Goal: Task Accomplishment & Management: Manage account settings

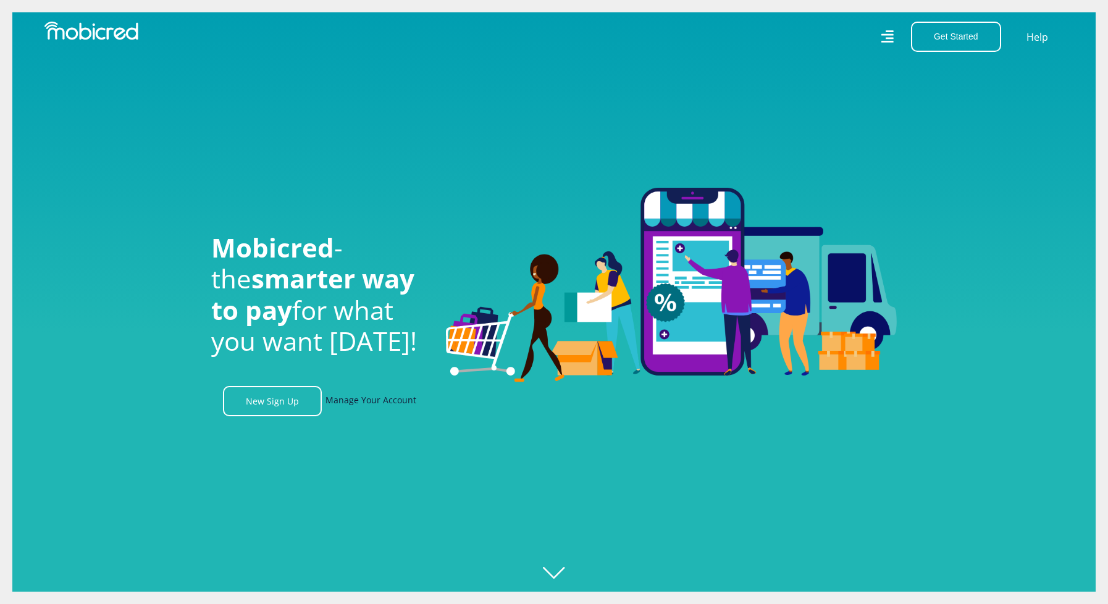
click at [377, 403] on link "Manage Your Account" at bounding box center [371, 401] width 91 height 30
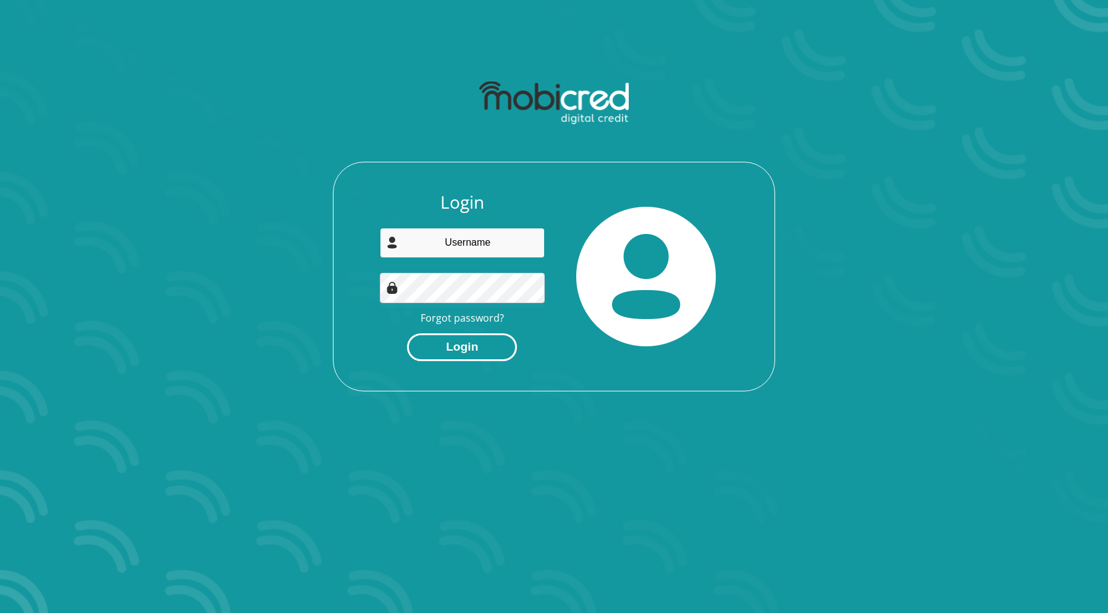
type input "[EMAIL_ADDRESS][DOMAIN_NAME]"
click at [465, 344] on button "Login" at bounding box center [462, 348] width 110 height 28
